Goal: Information Seeking & Learning: Learn about a topic

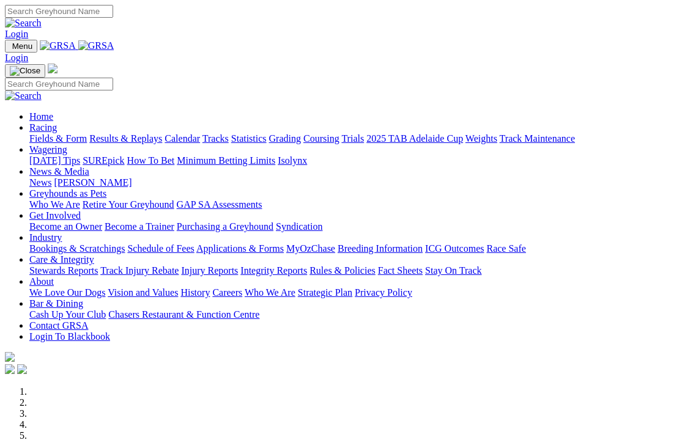
click at [57, 122] on link "Racing" at bounding box center [43, 127] width 28 height 10
click at [45, 133] on link "Fields & Form" at bounding box center [58, 138] width 58 height 10
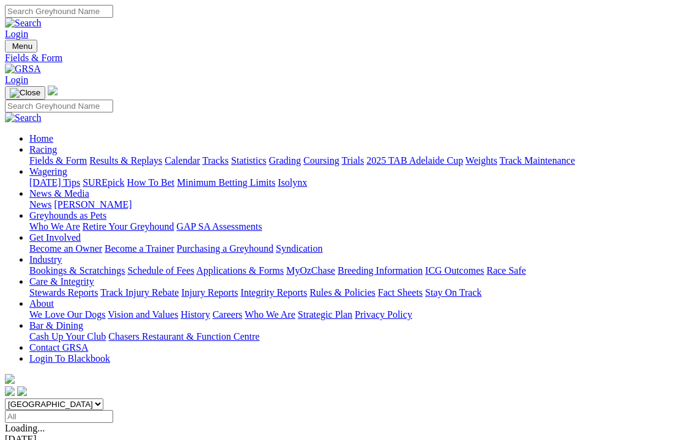
click at [48, 155] on link "Fields & Form" at bounding box center [58, 160] width 58 height 10
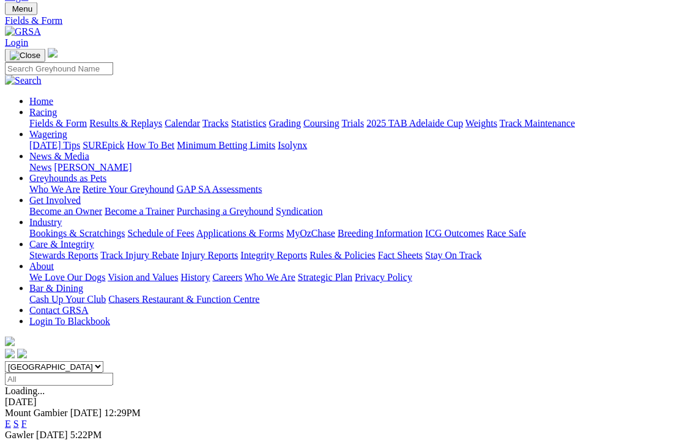
scroll to position [28, 0]
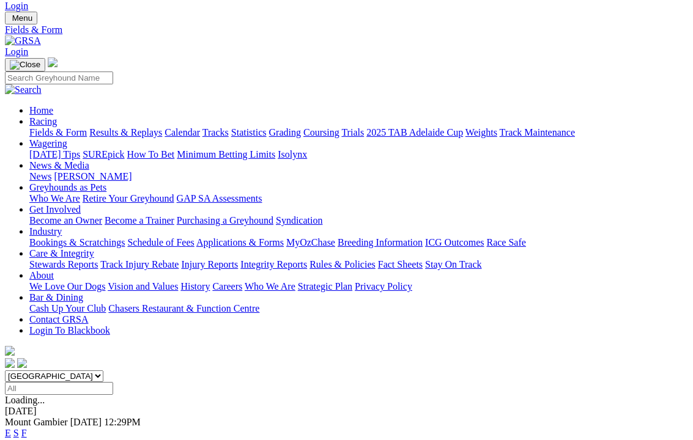
click at [103, 371] on select "South Australia New South Wales Northern Territory Queensland Tasmania Victoria…" at bounding box center [54, 377] width 98 height 12
select select "QLD"
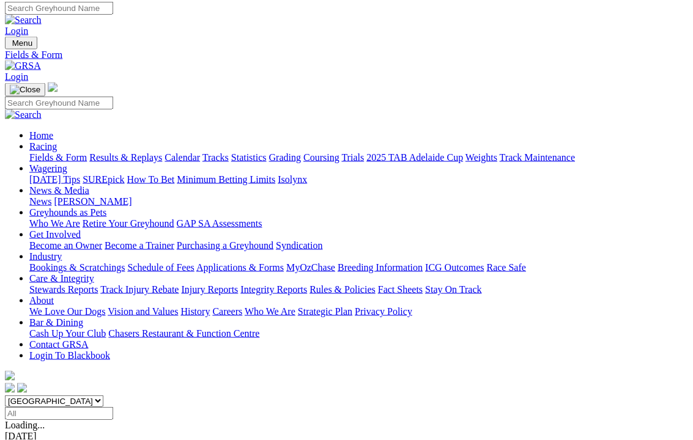
scroll to position [5, 0]
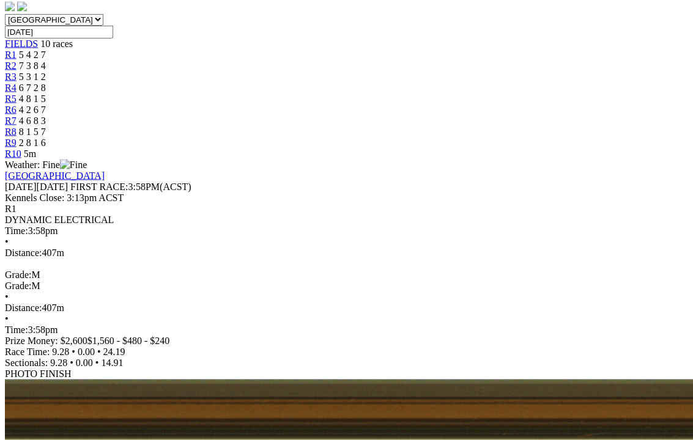
scroll to position [385, 0]
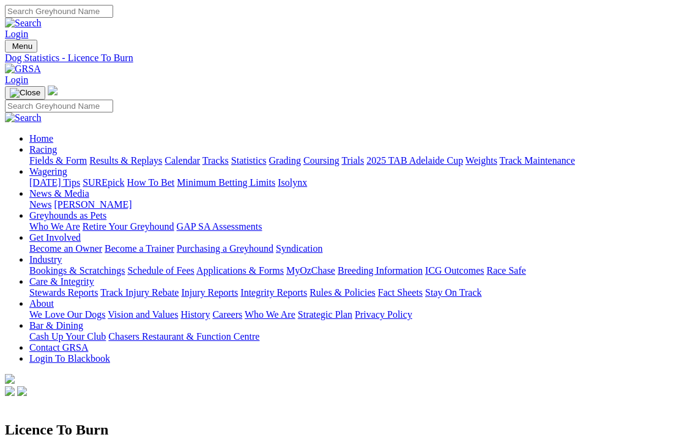
click at [151, 155] on link "Results & Replays" at bounding box center [125, 160] width 73 height 10
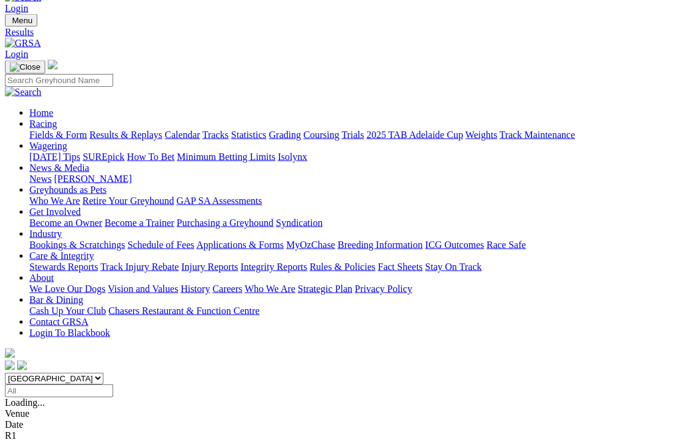
scroll to position [26, 0]
